Goal: Information Seeking & Learning: Check status

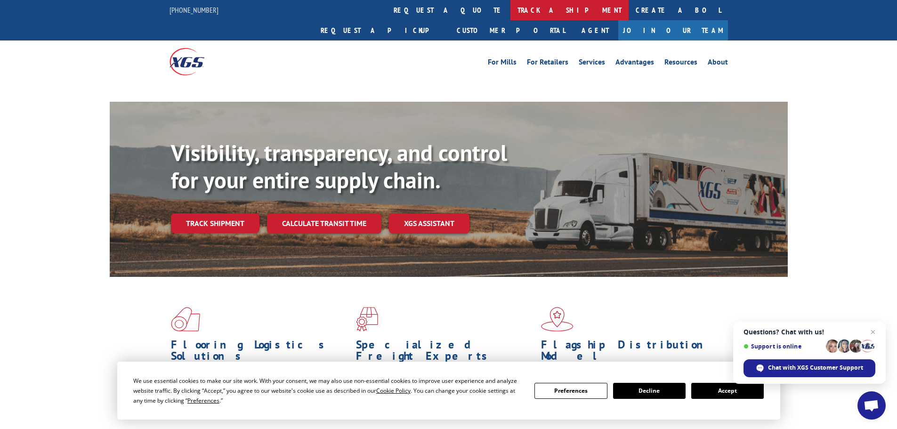
click at [510, 13] on link "track a shipment" at bounding box center [569, 10] width 118 height 20
click at [867, 332] on span "Questions? Chat with us!" at bounding box center [810, 332] width 132 height 8
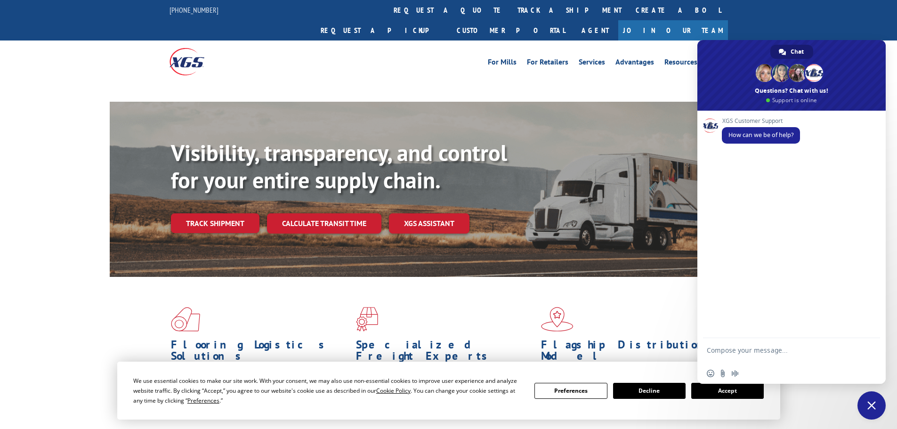
click at [865, 398] on span "Close chat" at bounding box center [871, 405] width 28 height 28
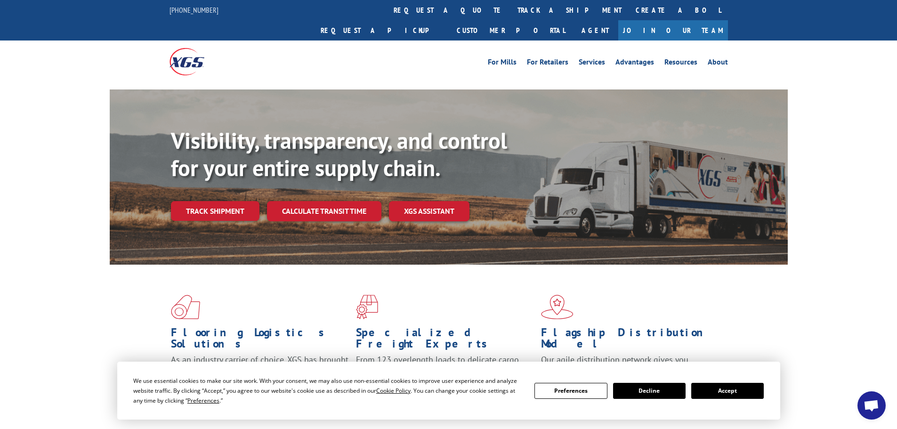
drag, startPoint x: 444, startPoint y: 12, endPoint x: 439, endPoint y: 18, distance: 7.1
click at [510, 12] on link "track a shipment" at bounding box center [569, 10] width 118 height 20
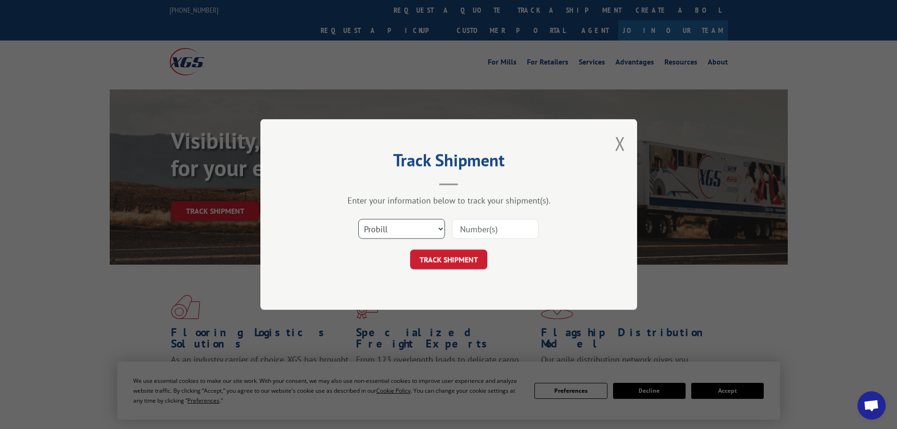
click at [419, 239] on select "Select category... Probill BOL PO" at bounding box center [401, 229] width 87 height 20
select select "bol"
click at [358, 219] on select "Select category... Probill BOL PO" at bounding box center [401, 229] width 87 height 20
click at [474, 235] on input at bounding box center [495, 229] width 87 height 20
paste input "6082209"
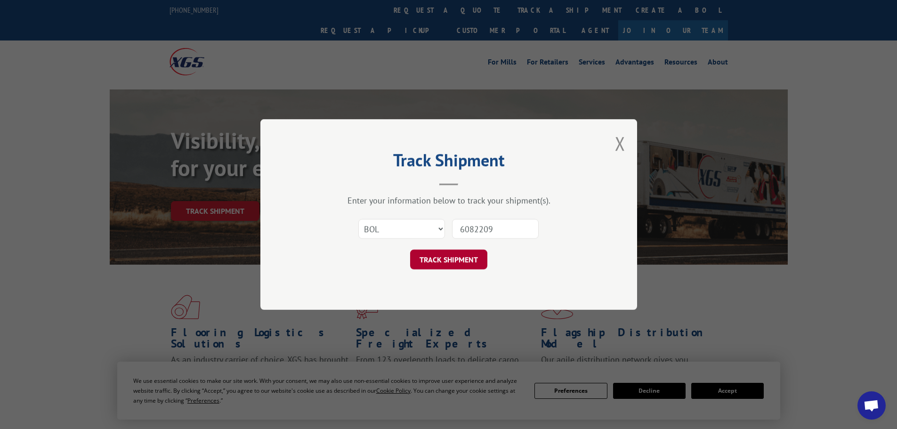
type input "6082209"
click at [461, 254] on button "TRACK SHIPMENT" at bounding box center [448, 260] width 77 height 20
